Goal: Task Accomplishment & Management: Manage account settings

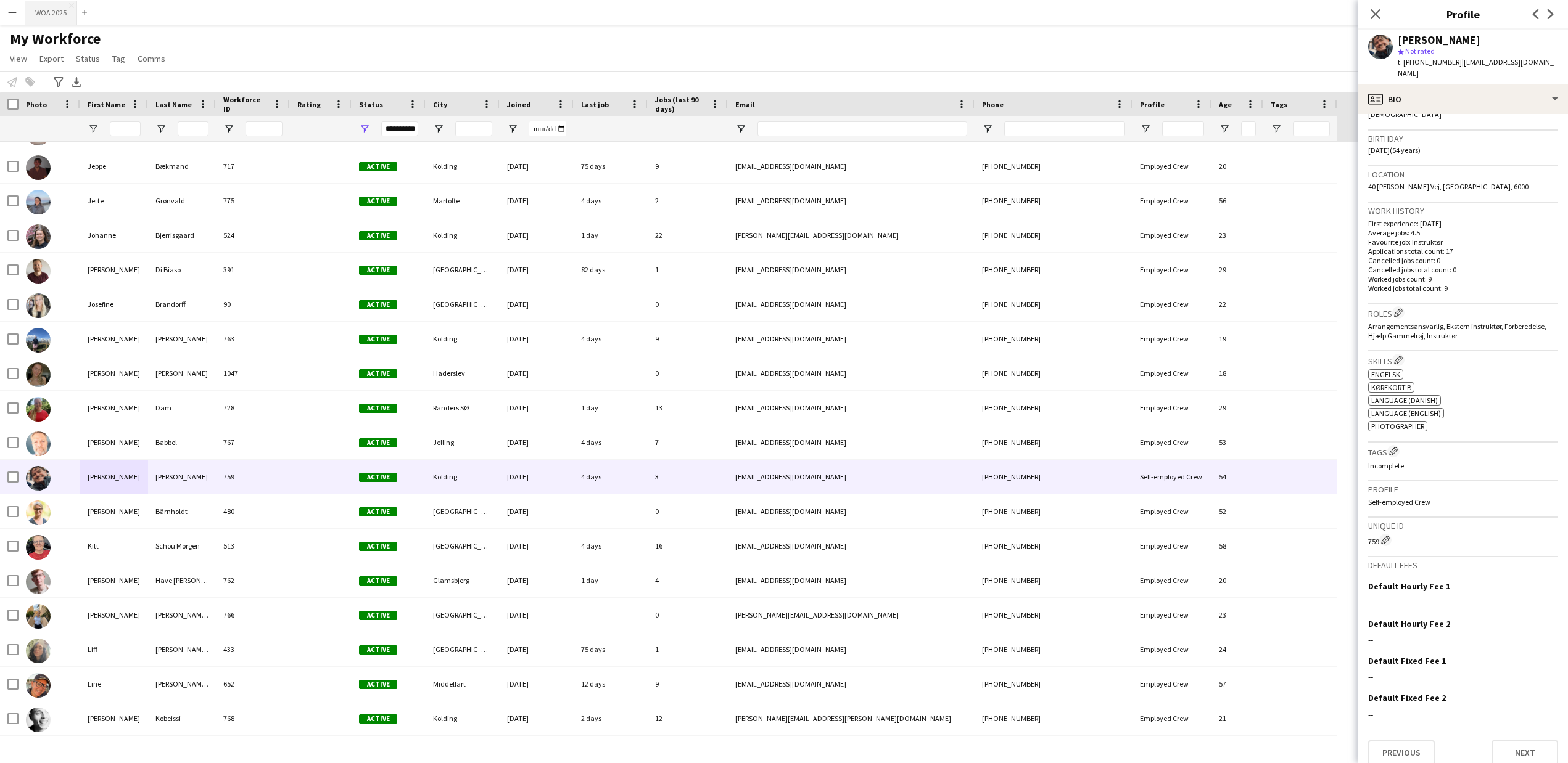
click at [48, 11] on button "WOA 2025 Close" at bounding box center [51, 13] width 52 height 24
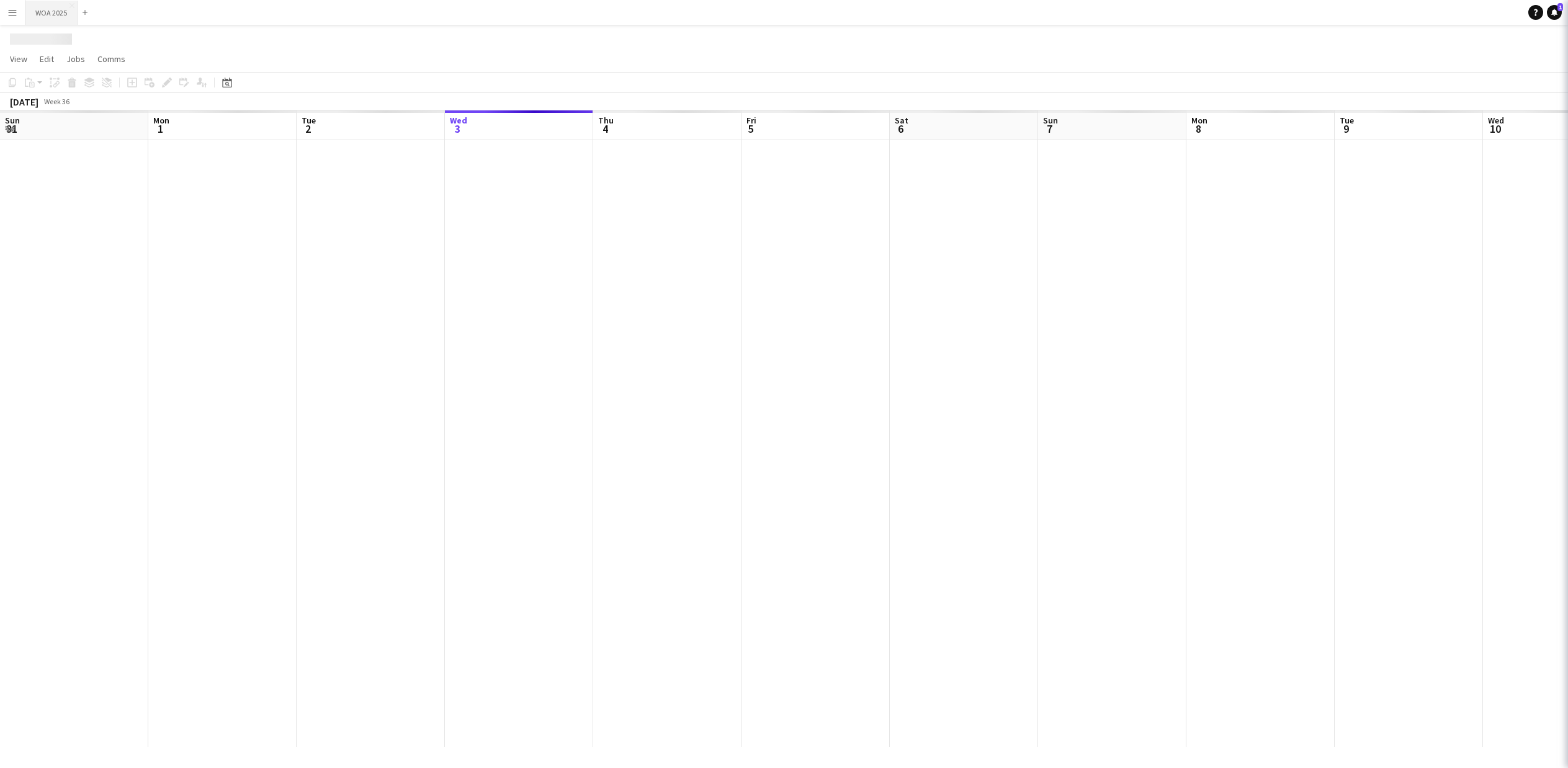
scroll to position [0, 297]
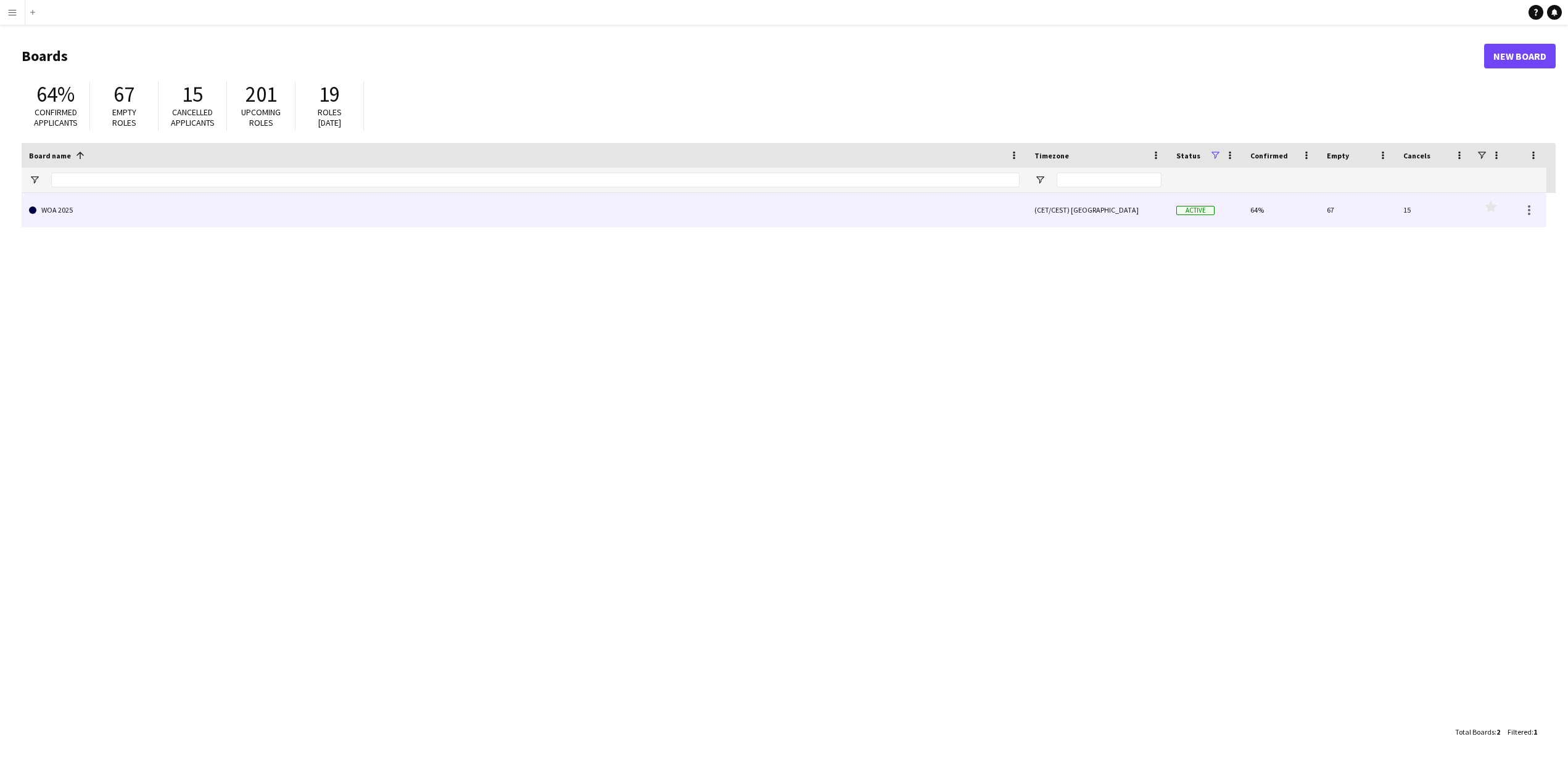
click at [60, 206] on link "WOA 2025" at bounding box center [524, 211] width 991 height 35
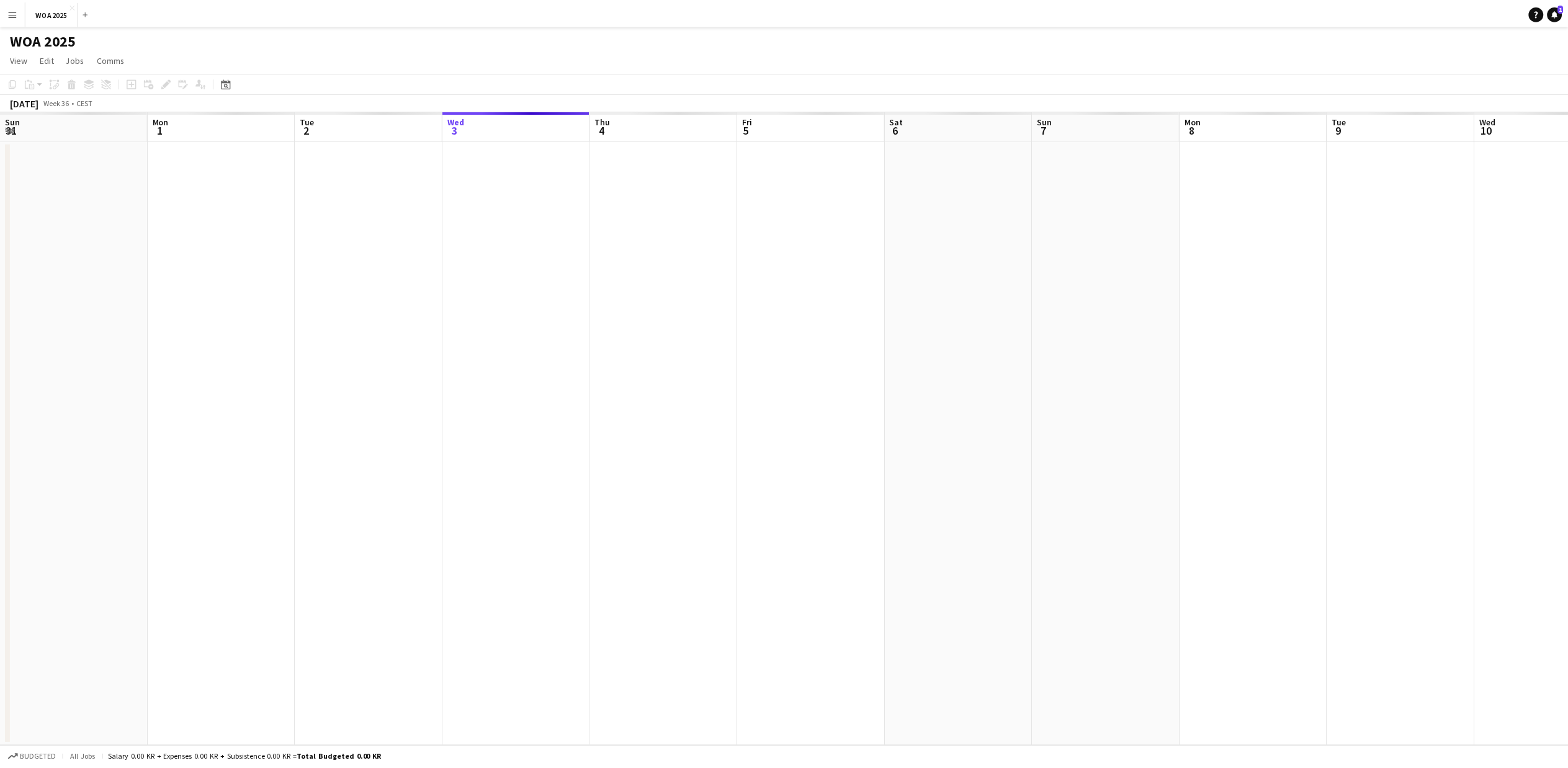
scroll to position [0, 297]
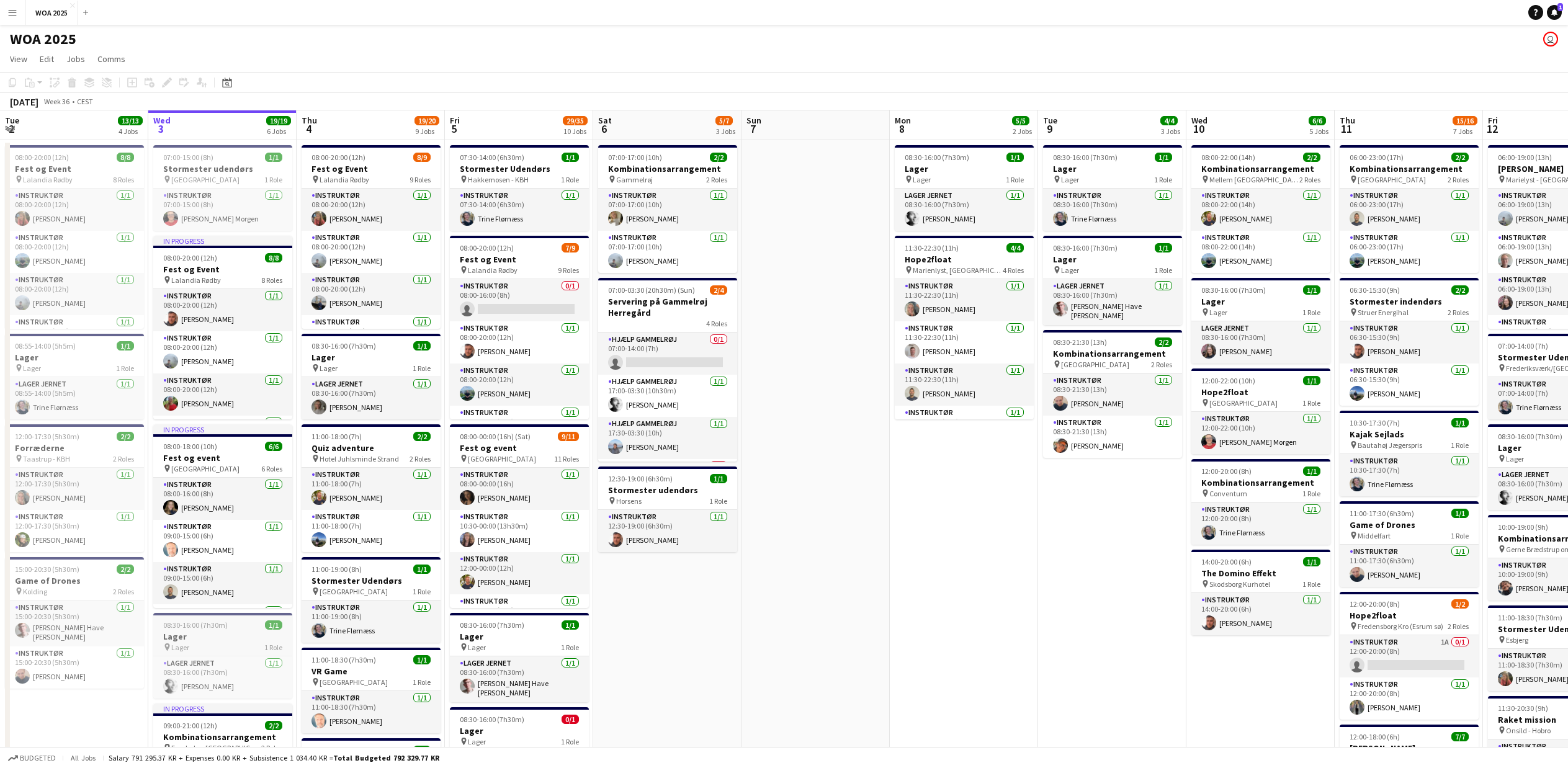
click at [197, 620] on app-job-card "08:30-16:00 (7h30m) 1/1 Lager pin Lager 1 Role Lager Jernet 1/1 08:30-16:00 (7h…" at bounding box center [222, 656] width 139 height 86
click at [162, 80] on icon "Edit" at bounding box center [167, 82] width 10 height 10
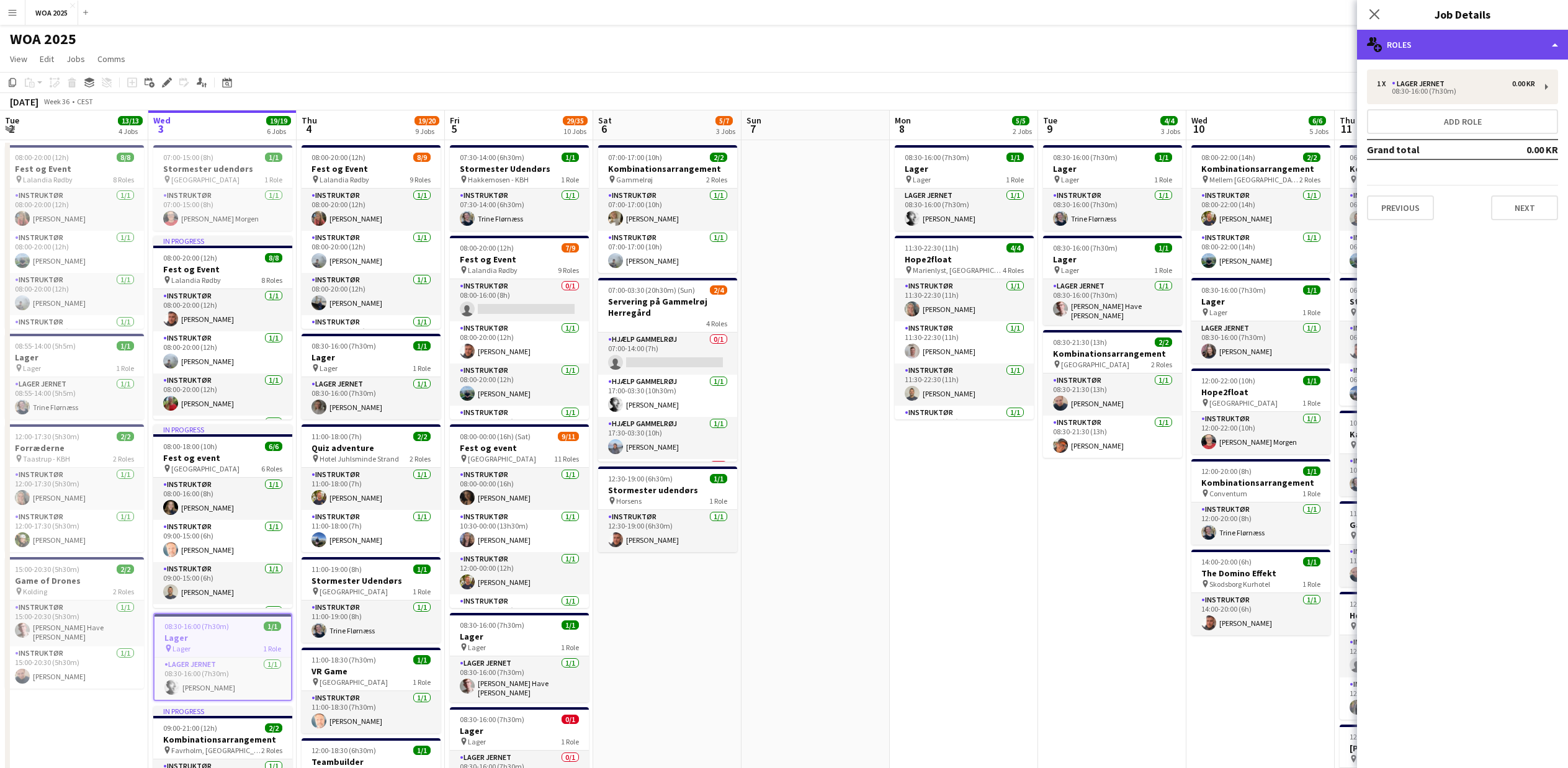
click at [1462, 46] on div "multiple-users-add Roles" at bounding box center [1462, 44] width 211 height 30
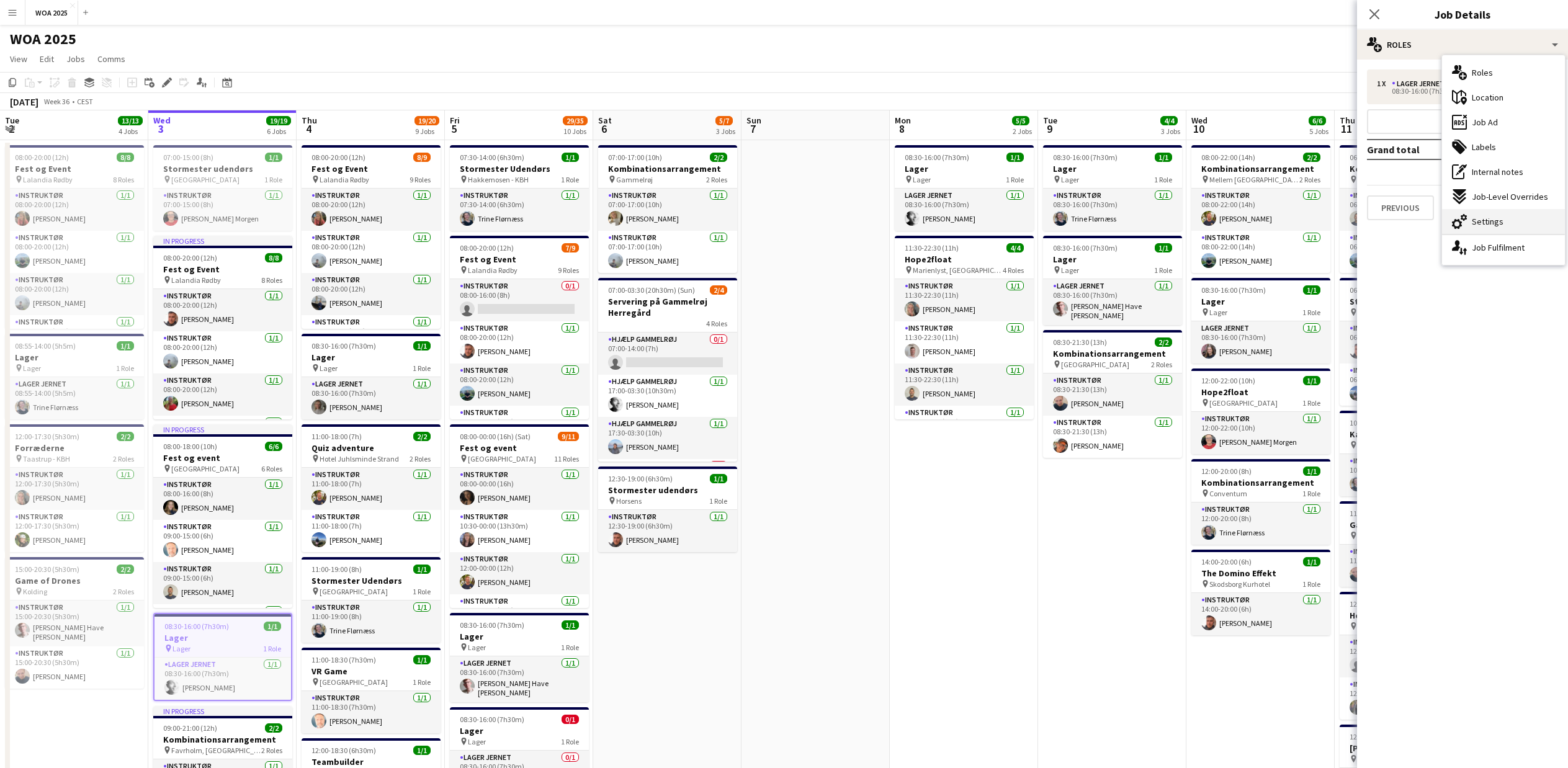
click at [1464, 219] on icon at bounding box center [1463, 217] width 6 height 6
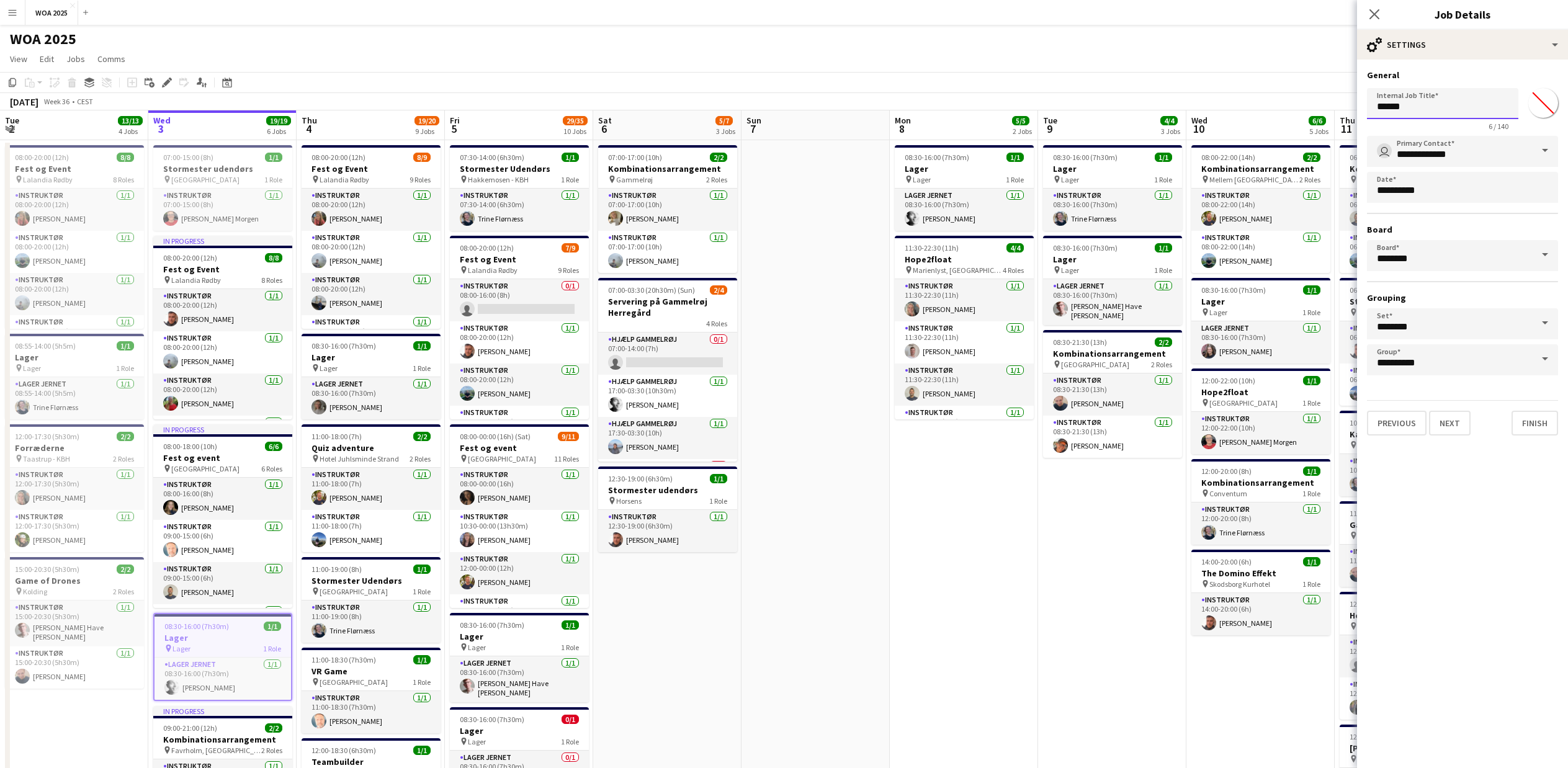
click at [1376, 108] on input "*****" at bounding box center [1443, 104] width 151 height 31
type input "**********"
click at [1448, 428] on button "Next" at bounding box center [1449, 423] width 41 height 25
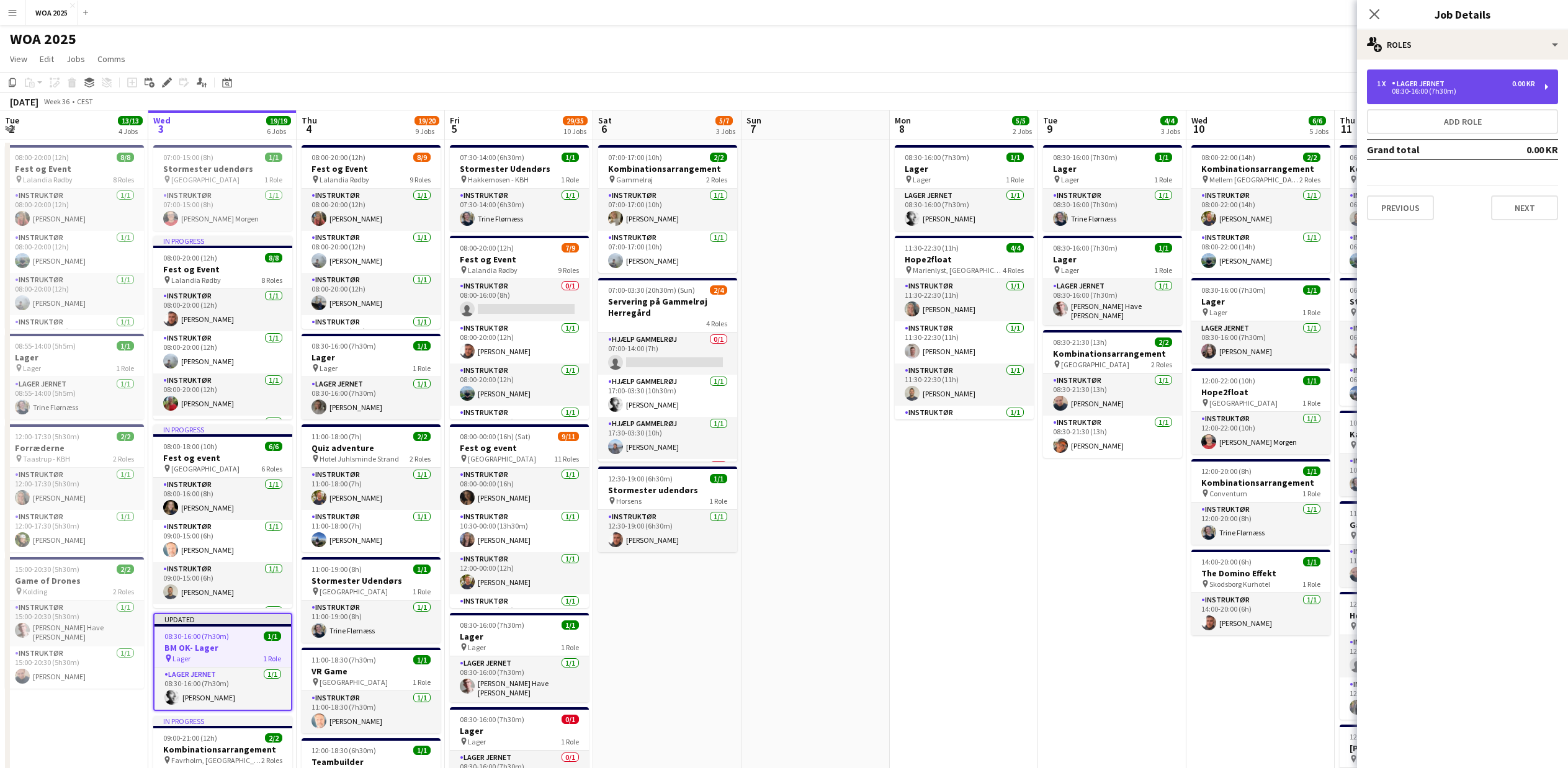
click at [1441, 93] on div "08:30-16:00 (7h30m)" at bounding box center [1456, 91] width 159 height 6
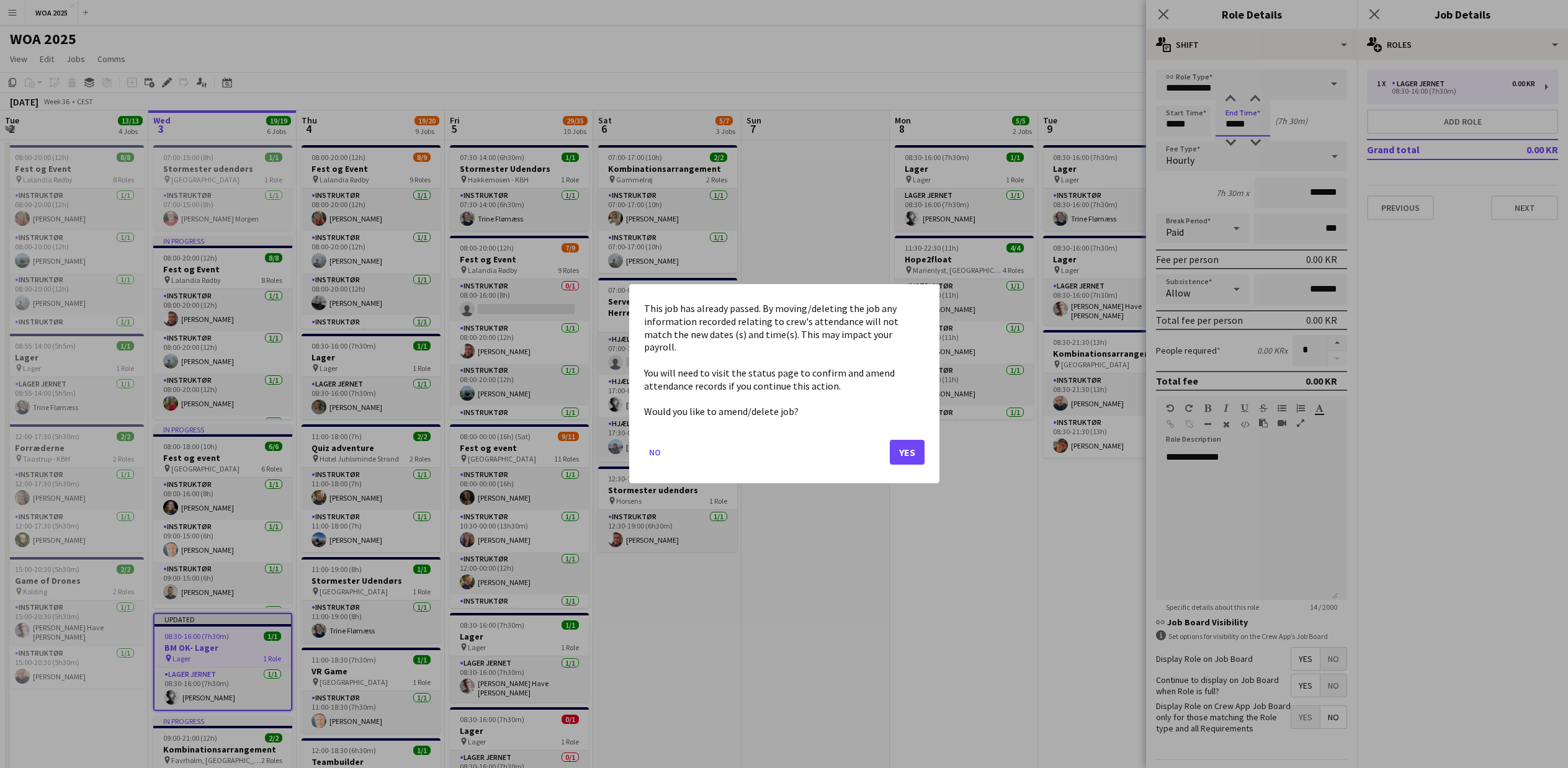
click at [1236, 124] on body "Menu Boards Boards Boards All jobs Status Workforce Workforce My Workforce Recr…" at bounding box center [784, 715] width 1568 height 1429
click at [914, 441] on button "Yes" at bounding box center [907, 453] width 35 height 25
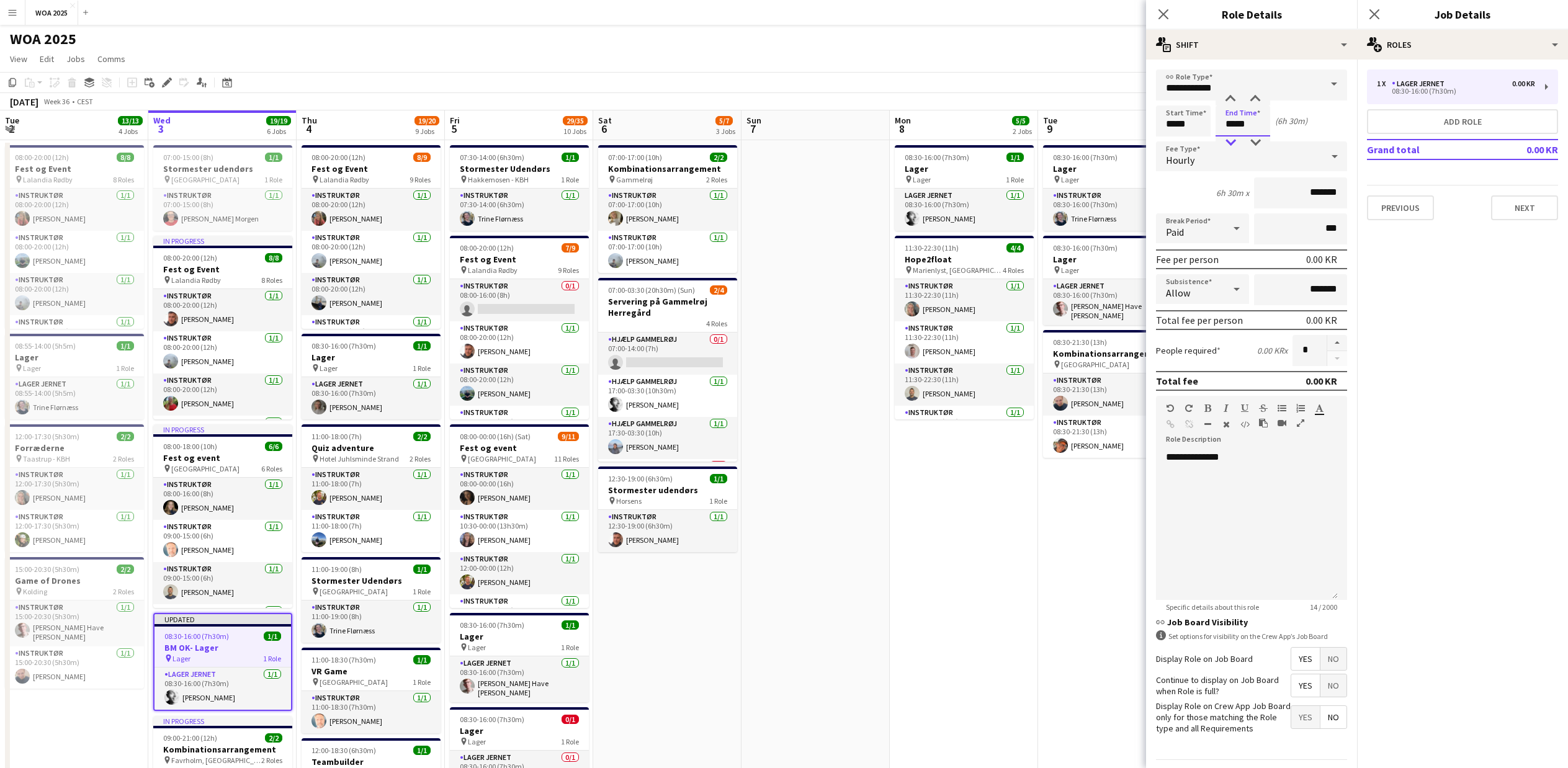
click at [1226, 142] on div at bounding box center [1230, 142] width 25 height 12
click at [1257, 142] on div at bounding box center [1255, 142] width 25 height 12
type input "*****"
click at [1257, 142] on div at bounding box center [1255, 142] width 25 height 12
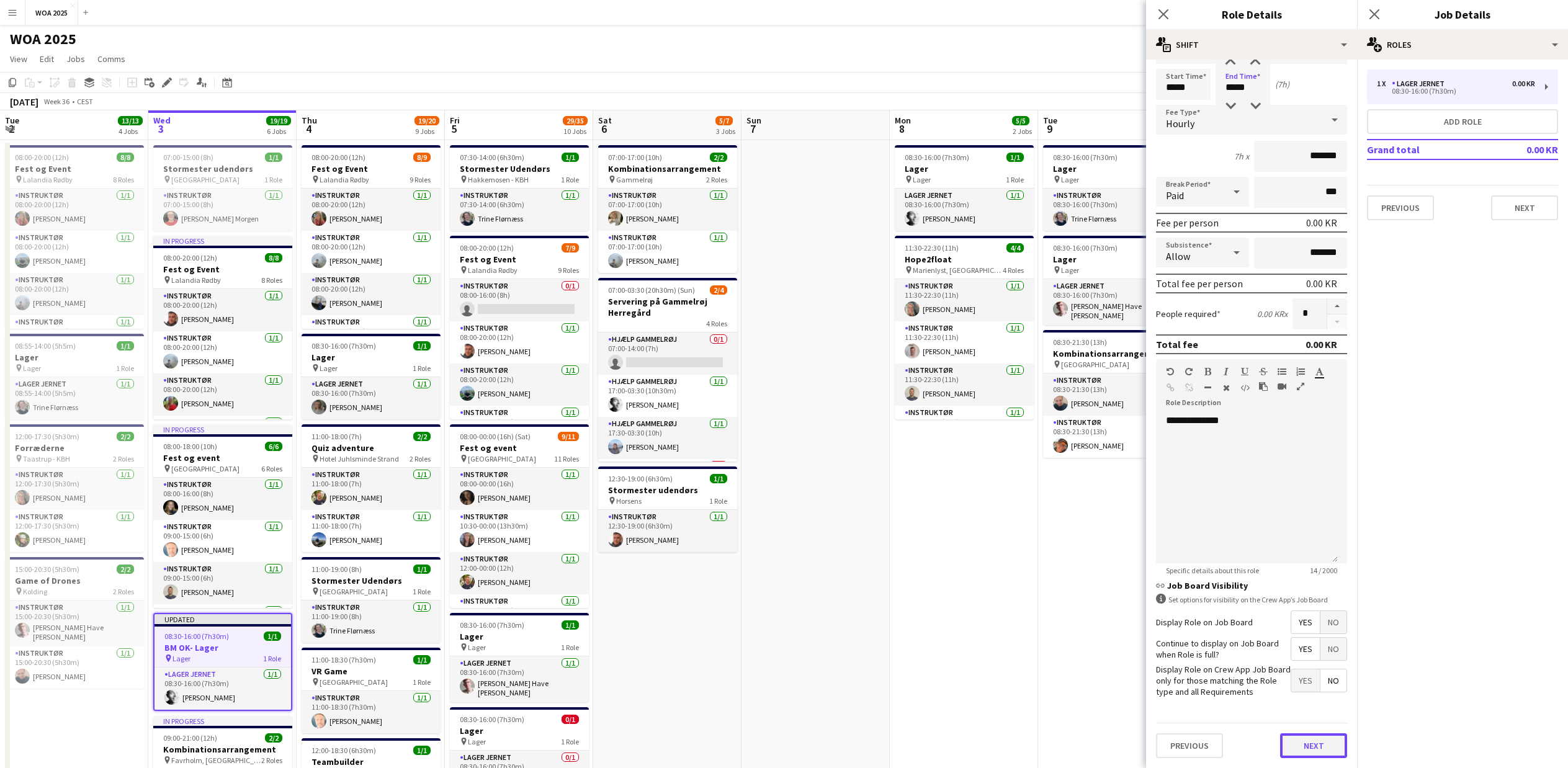
click at [1319, 748] on button "Next" at bounding box center [1313, 745] width 67 height 25
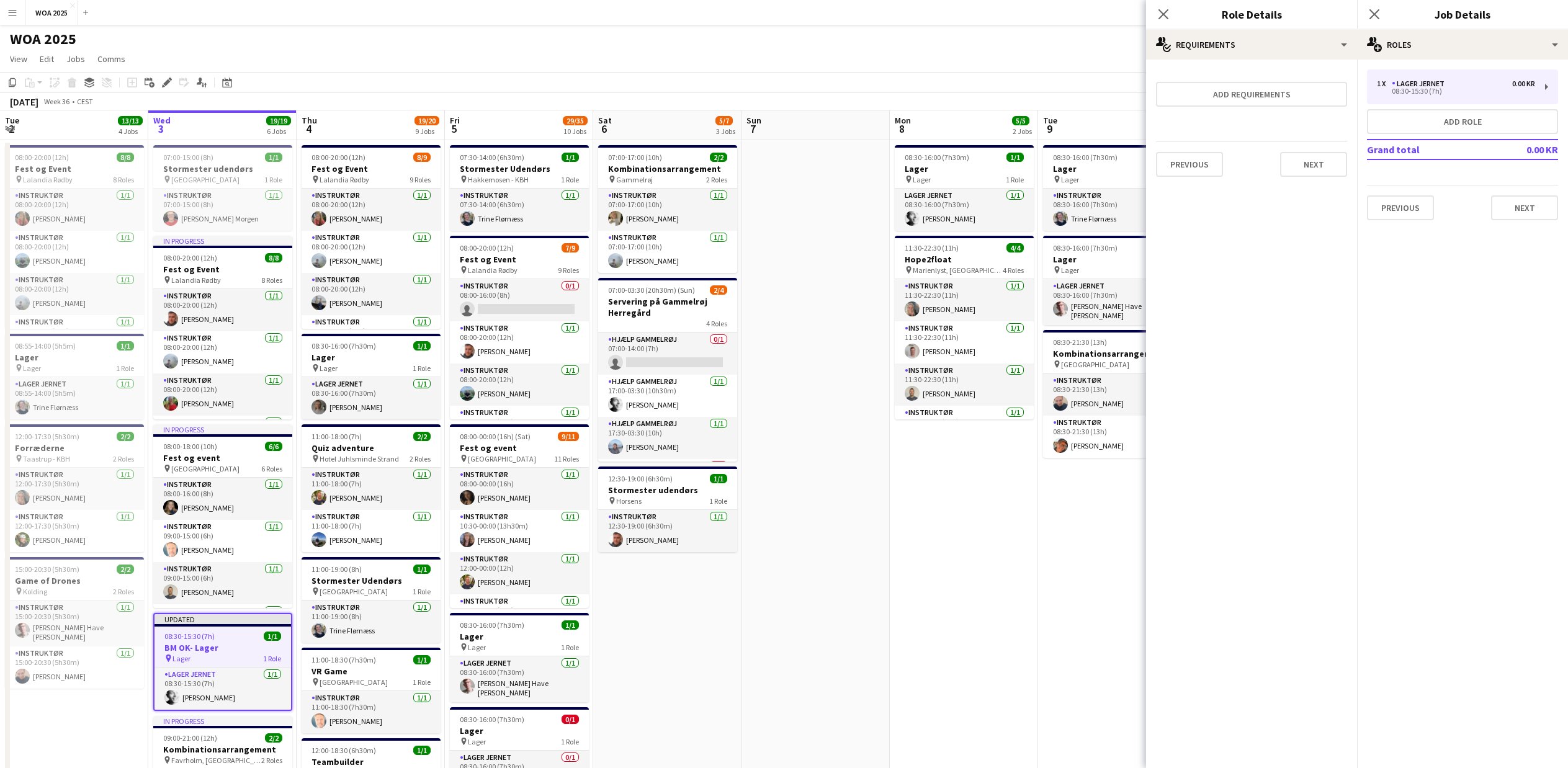
scroll to position [0, 0]
click at [1403, 89] on div "08:30-15:30 (7h)" at bounding box center [1456, 91] width 159 height 6
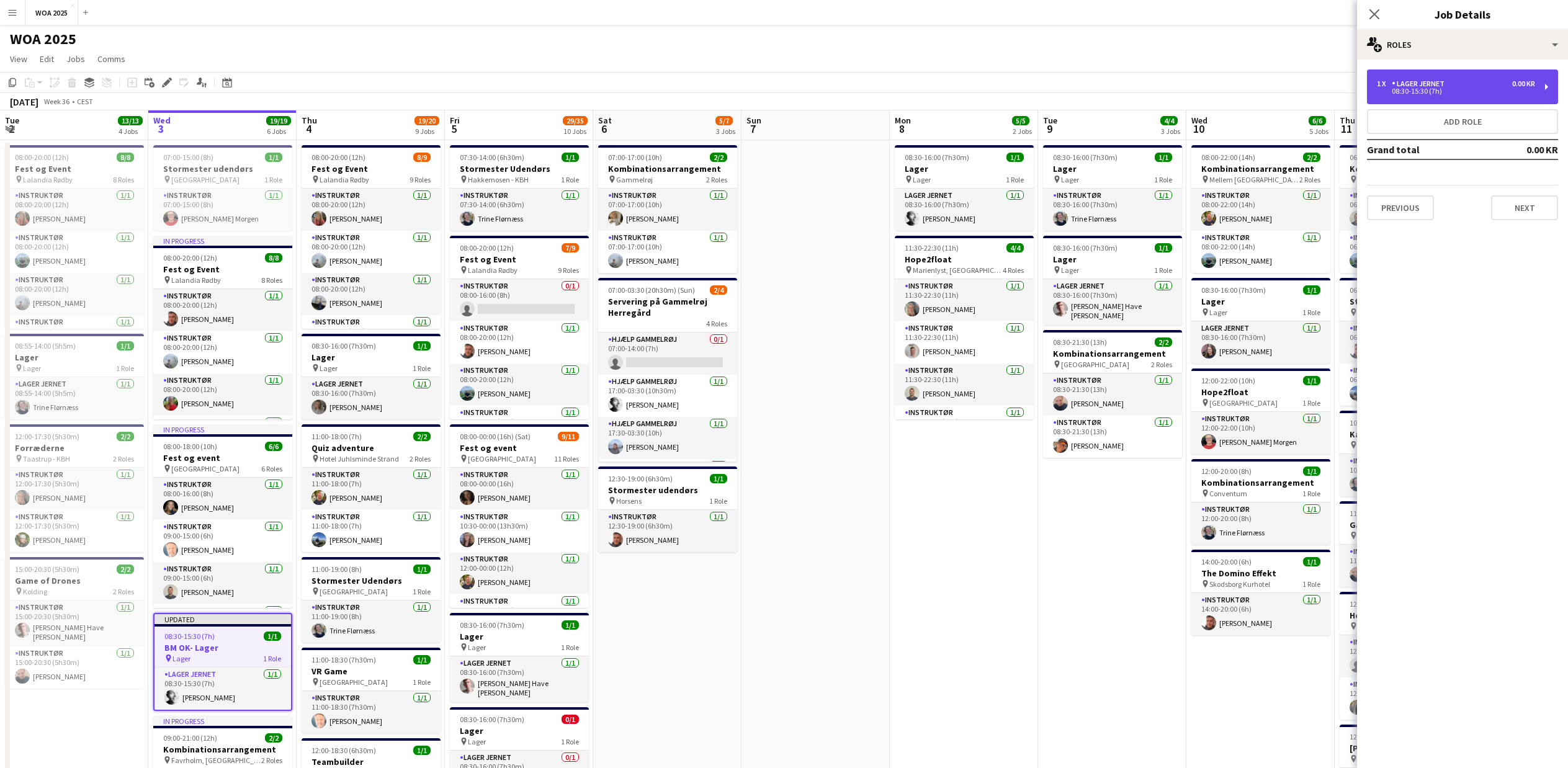
click at [1394, 89] on div "08:30-15:30 (7h)" at bounding box center [1456, 91] width 159 height 6
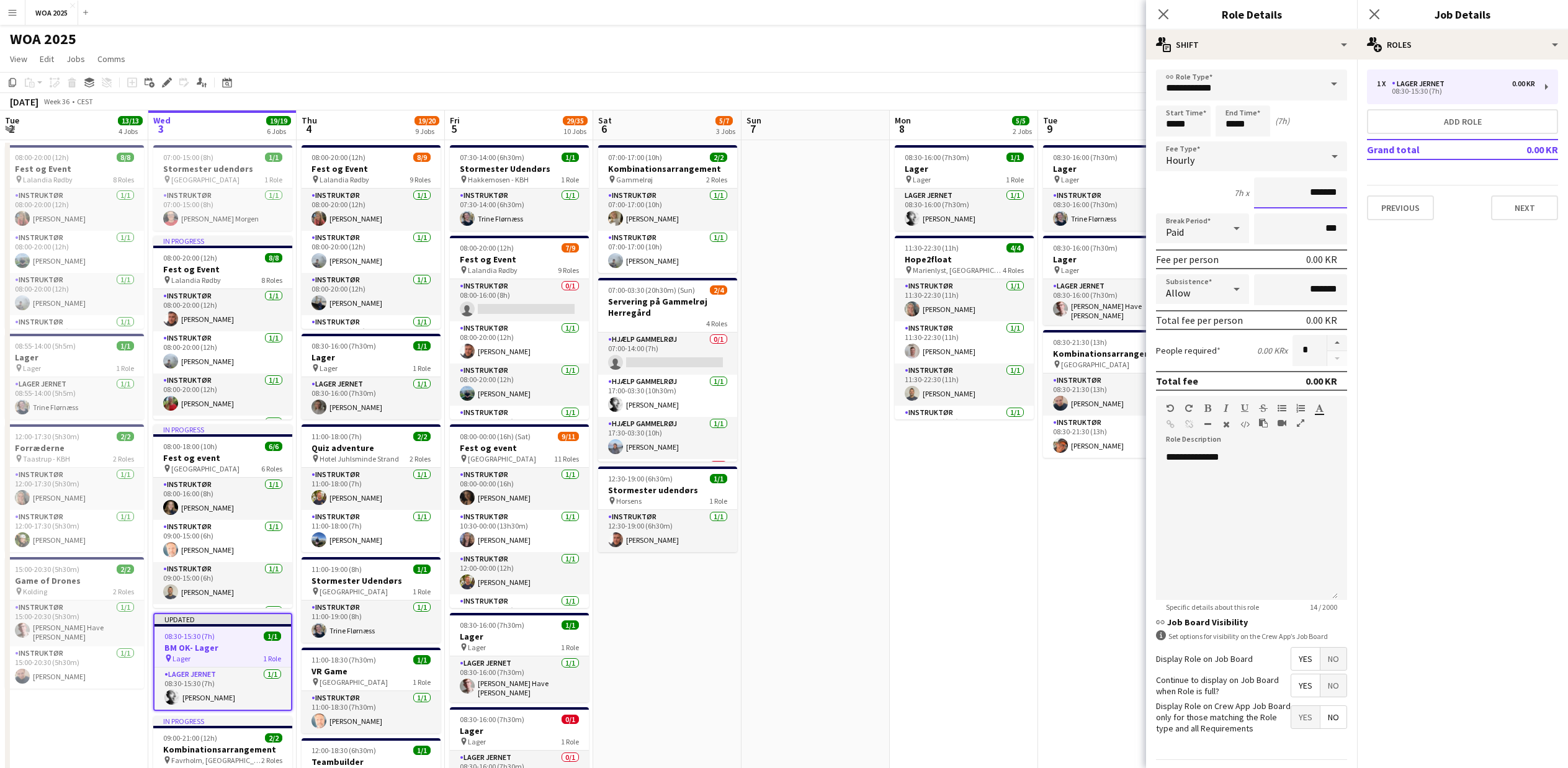
click at [1267, 190] on input "*******" at bounding box center [1300, 193] width 93 height 31
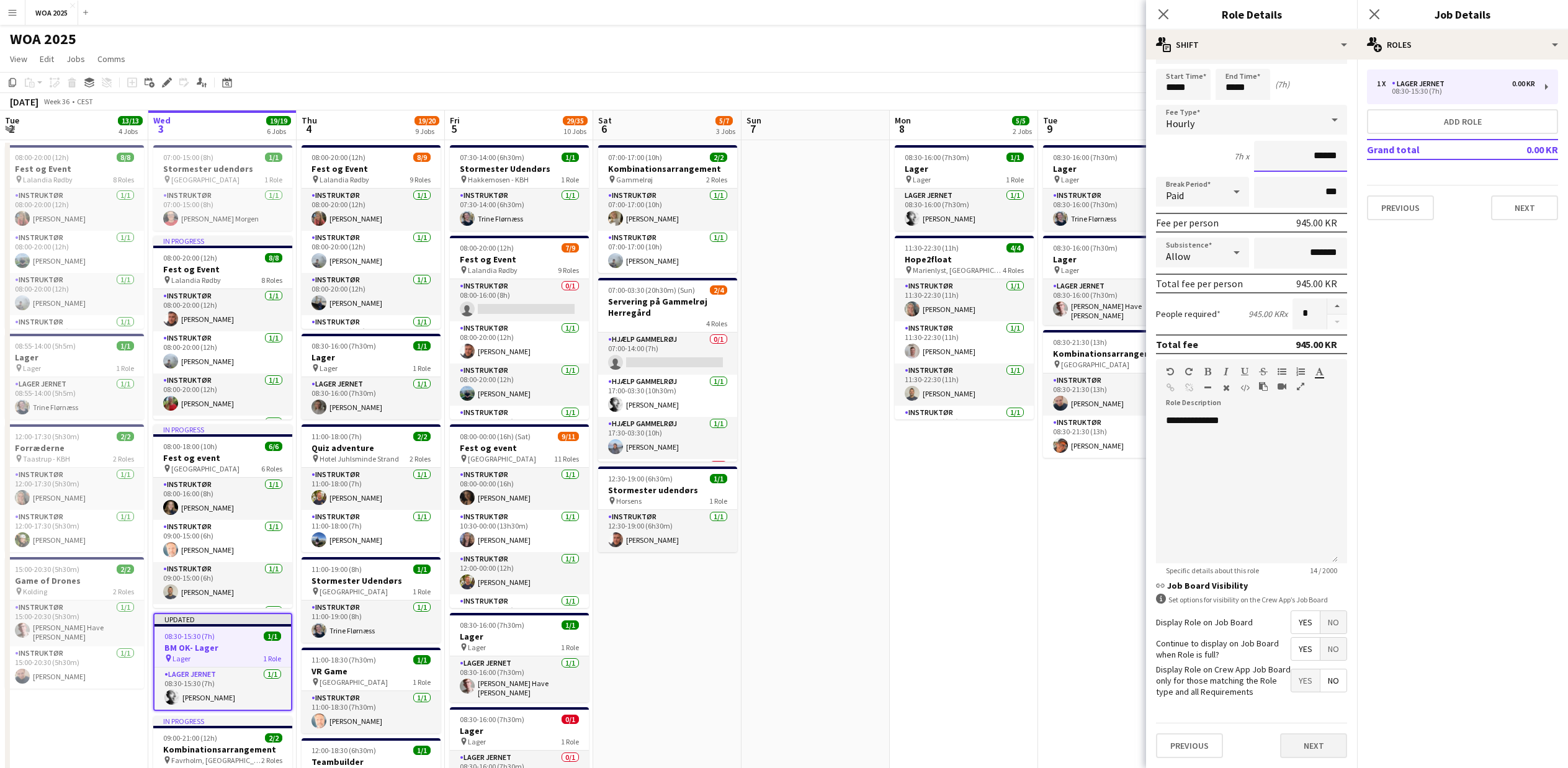
type input "******"
click at [1299, 741] on button "Next" at bounding box center [1313, 745] width 67 height 25
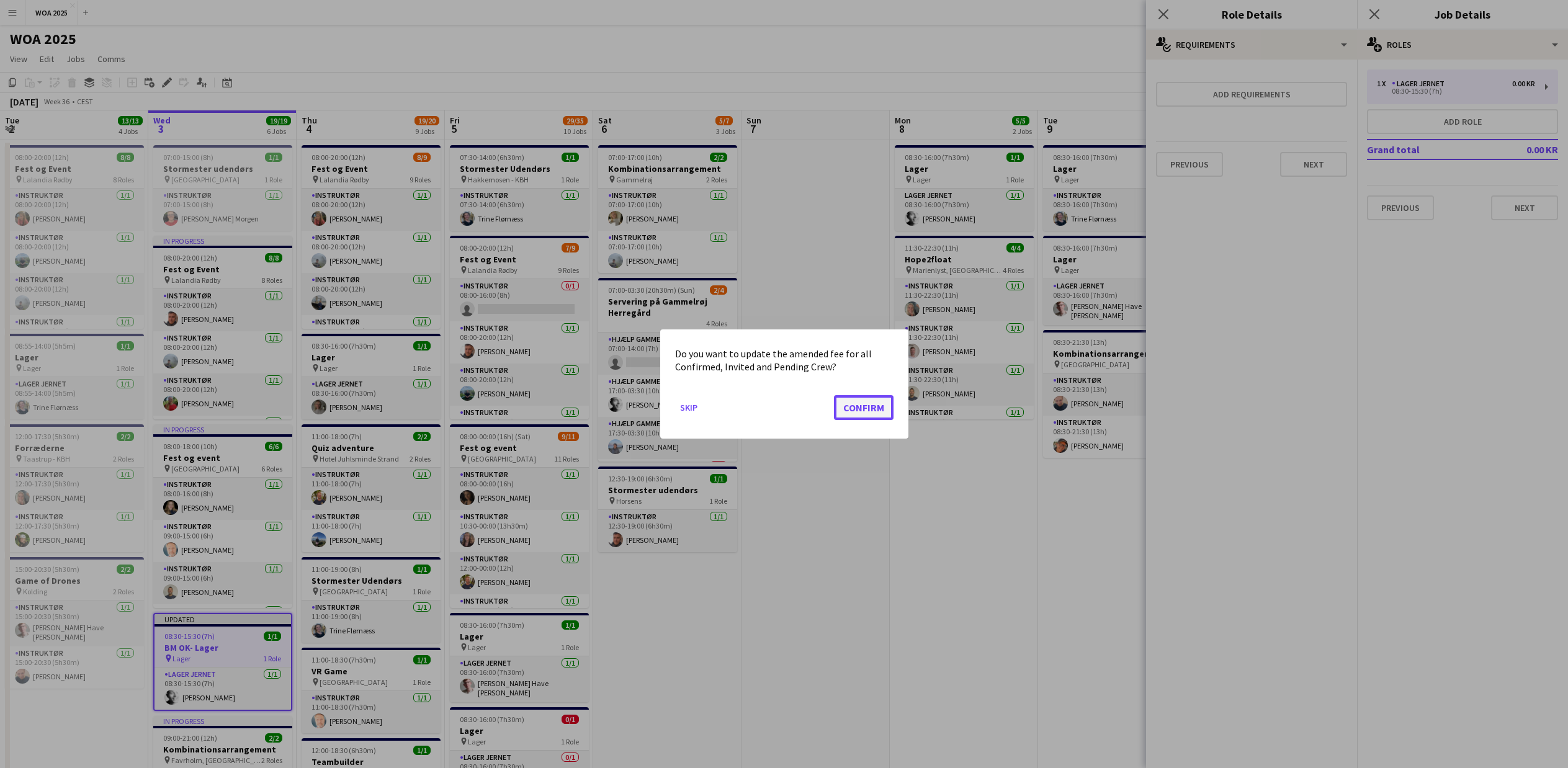
click at [878, 408] on button "Confirm" at bounding box center [864, 408] width 60 height 25
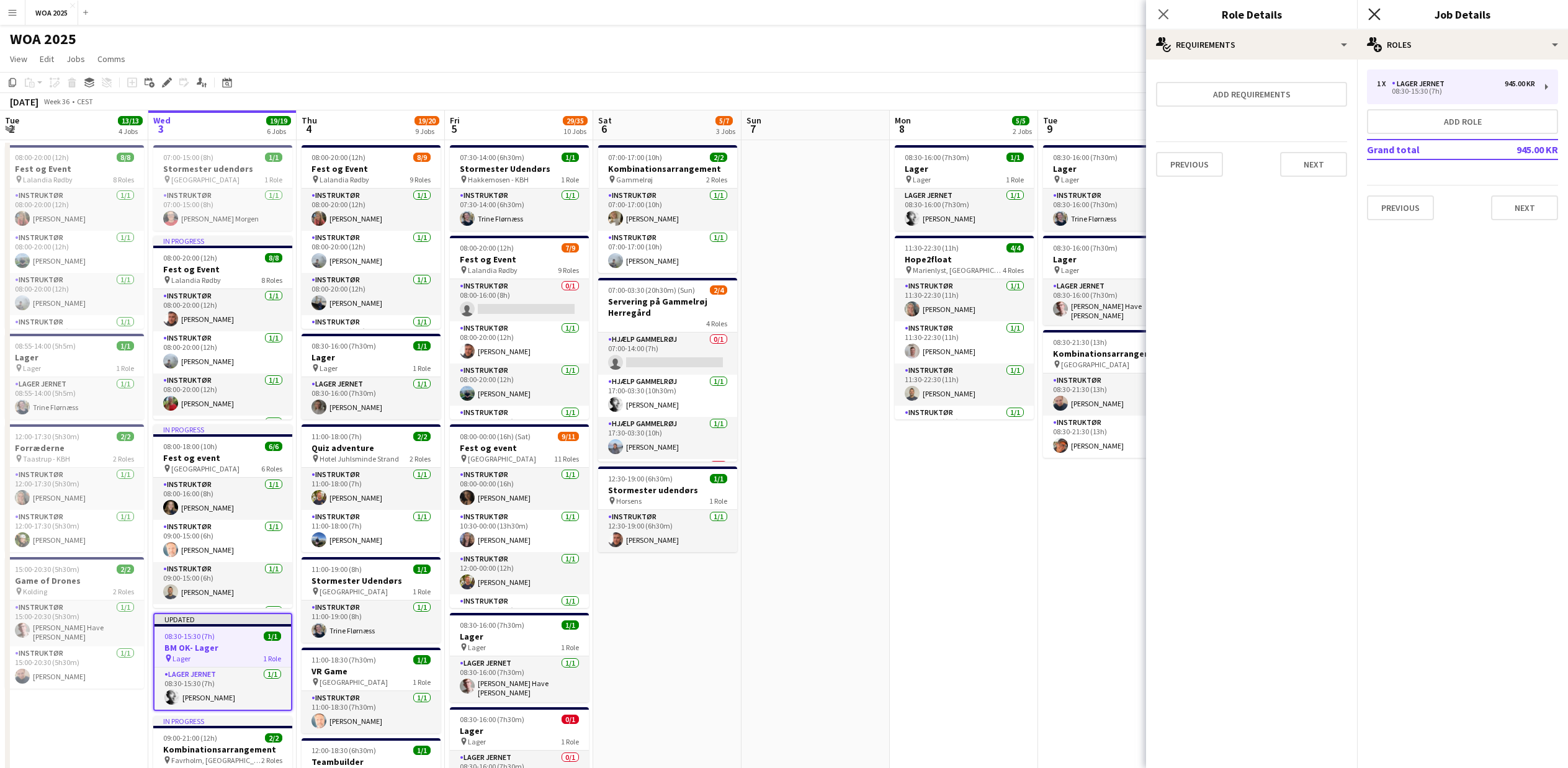
click at [1369, 12] on icon "Close pop-in" at bounding box center [1373, 14] width 12 height 12
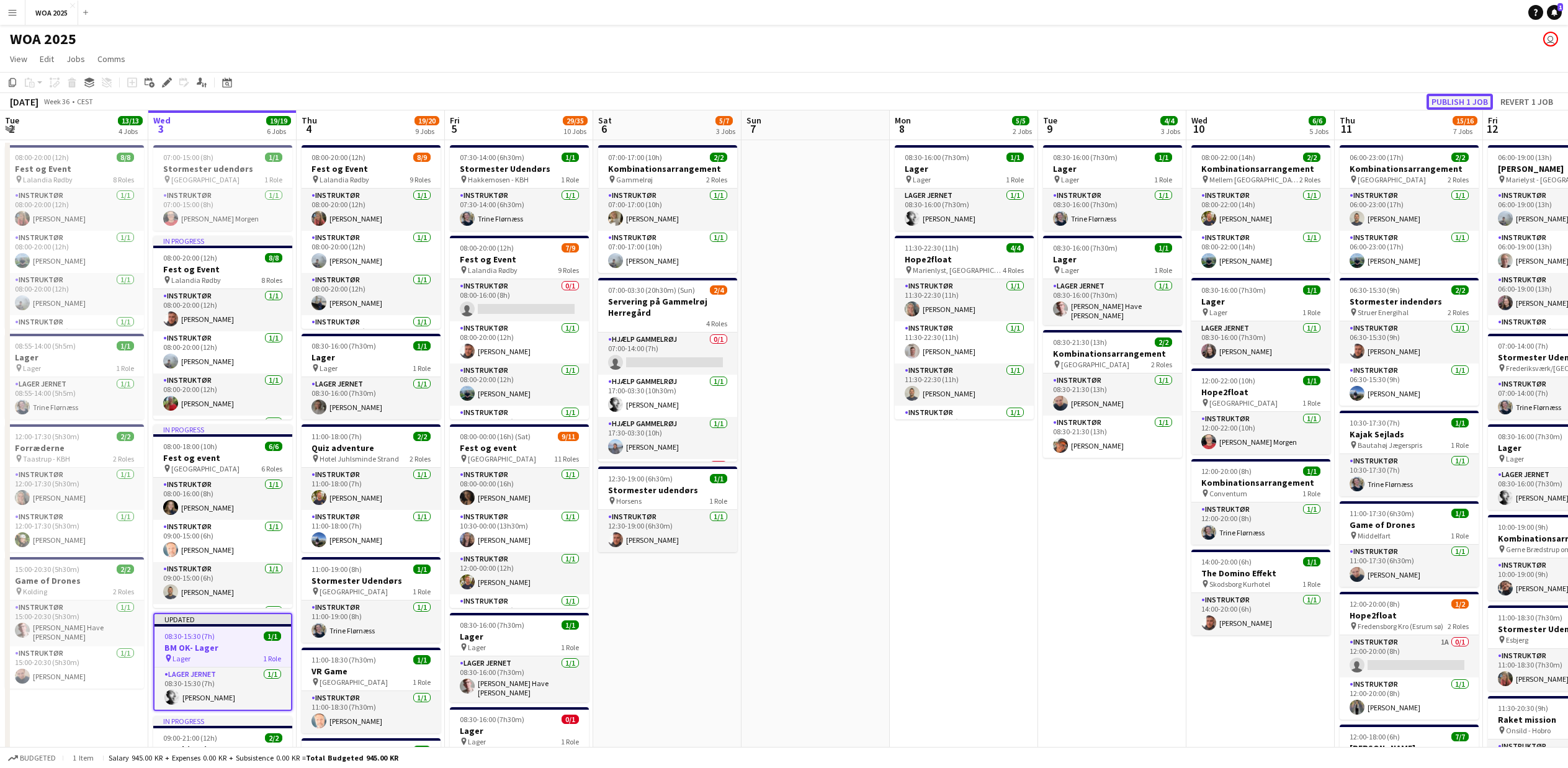
click at [1435, 100] on button "Publish 1 job" at bounding box center [1459, 101] width 66 height 16
